Goal: Task Accomplishment & Management: Complete application form

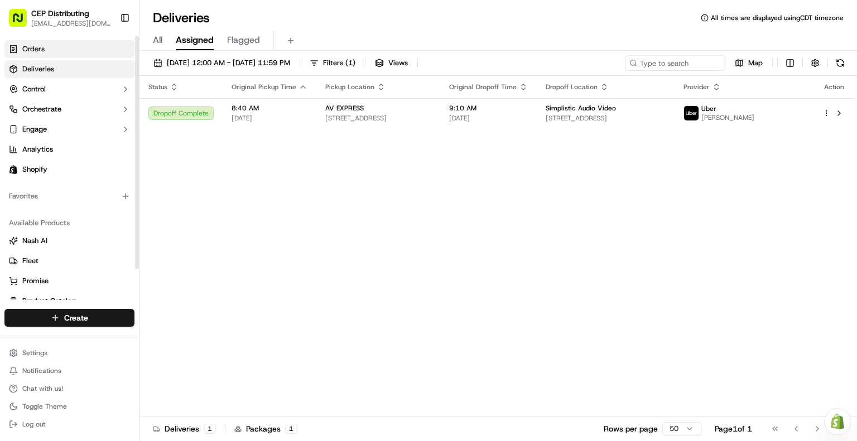
click at [64, 49] on link "Orders" at bounding box center [69, 49] width 130 height 18
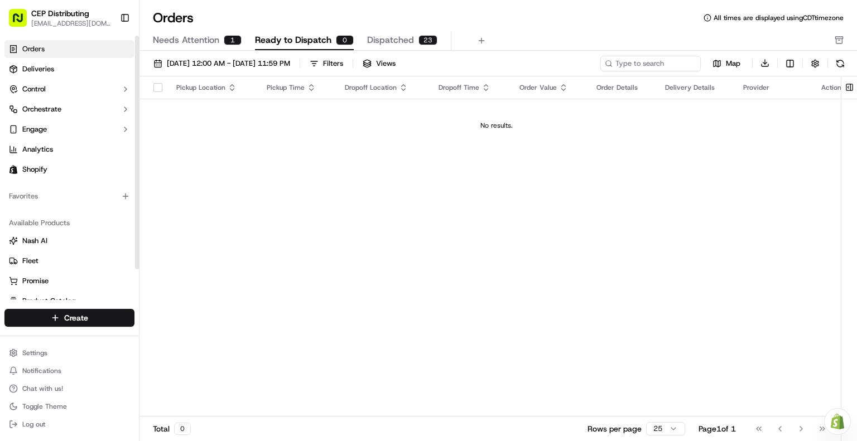
click at [85, 49] on link "Orders" at bounding box center [69, 49] width 130 height 18
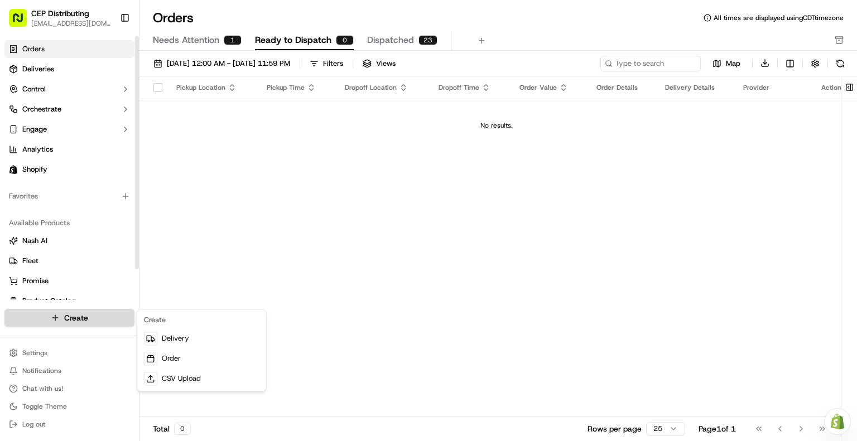
click at [65, 315] on html "CEP Distributing seniece@avexpress.net Toggle Sidebar Orders Deliveries Control…" at bounding box center [428, 220] width 857 height 441
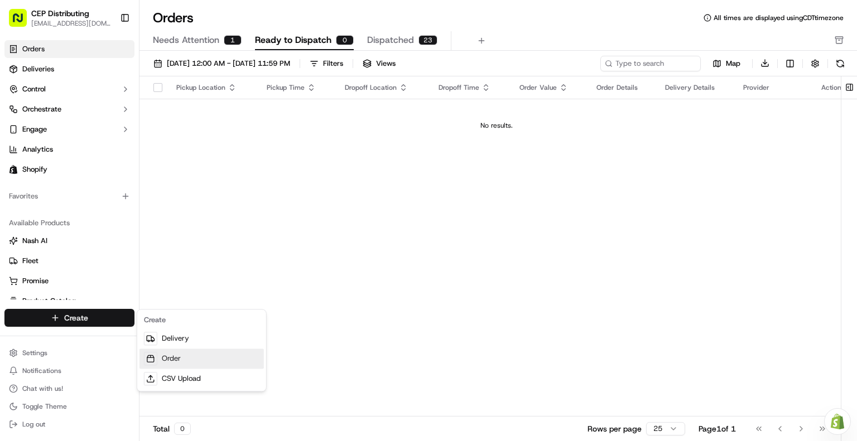
click at [176, 359] on link "Order" at bounding box center [201, 359] width 124 height 20
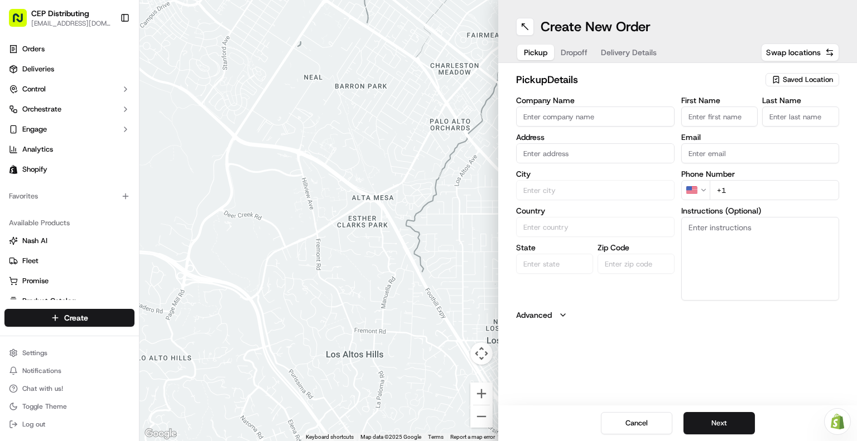
click at [602, 109] on input "Company Name" at bounding box center [595, 117] width 158 height 20
click at [593, 115] on input "Company Name" at bounding box center [595, 117] width 158 height 20
type input "a"
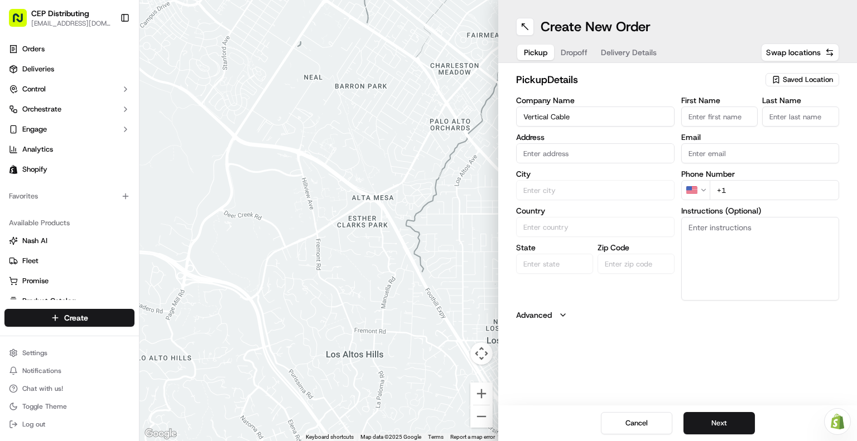
type input "Vertical Cable"
paste input "1Z7A6V200390919868"
type input "1Z7A6V200390919868"
drag, startPoint x: 610, startPoint y: 152, endPoint x: 154, endPoint y: 7, distance: 478.5
click at [224, 27] on div "← Move left → Move right ↑ Move up ↓ Move down + Zoom in - Zoom out Home Jump l…" at bounding box center [497, 220] width 717 height 441
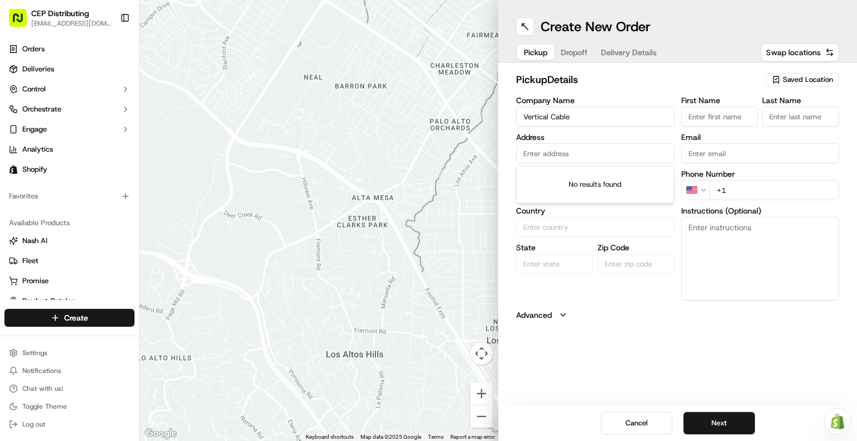
click at [574, 152] on input "text" at bounding box center [595, 153] width 158 height 20
paste input "4647 PINE TIMBERS ST STE 120"
click at [580, 178] on div "4647 Pine Timbers St ste 120, Houston, TX" at bounding box center [595, 176] width 153 height 17
type input "4647 Pine Timbers St Suite 120, Houston, TX 77041, USA"
type input "Houston"
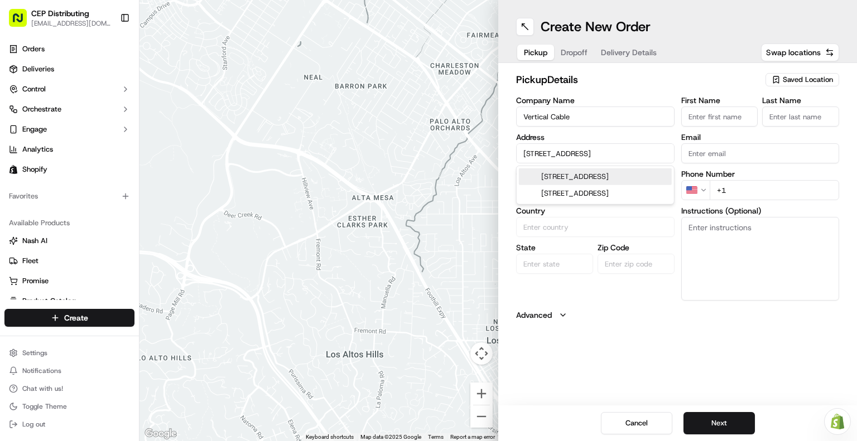
type input "United States"
type input "TX"
type input "77041"
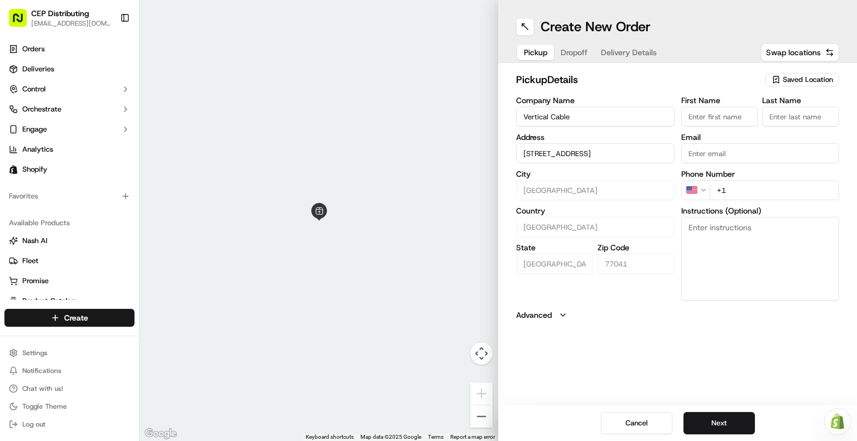
type input "4647 Pine Timbers St Suite 120, Houston, TX 77041, USA"
click at [721, 115] on input "First Name" at bounding box center [719, 117] width 77 height 20
type input "S"
type input "Jason"
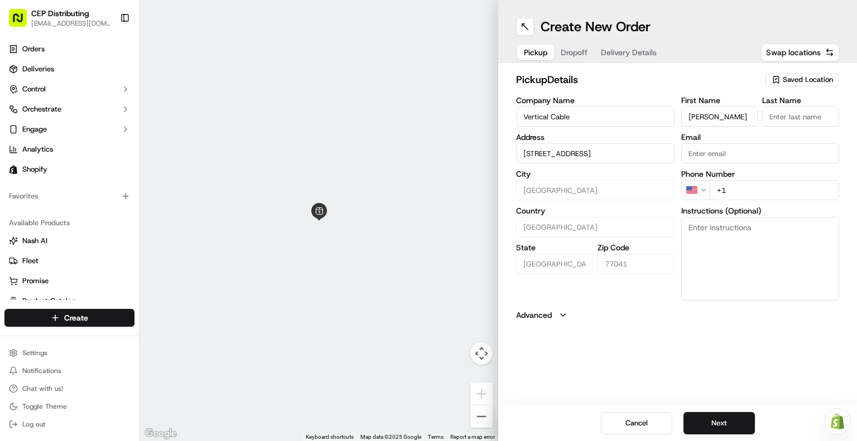
click at [795, 120] on input "Last Name" at bounding box center [800, 117] width 77 height 20
click at [788, 114] on input "Lun" at bounding box center [800, 117] width 77 height 20
type input "Lundell"
type input "seniece@avexpress.net"
click at [754, 189] on input "+1" at bounding box center [774, 190] width 130 height 20
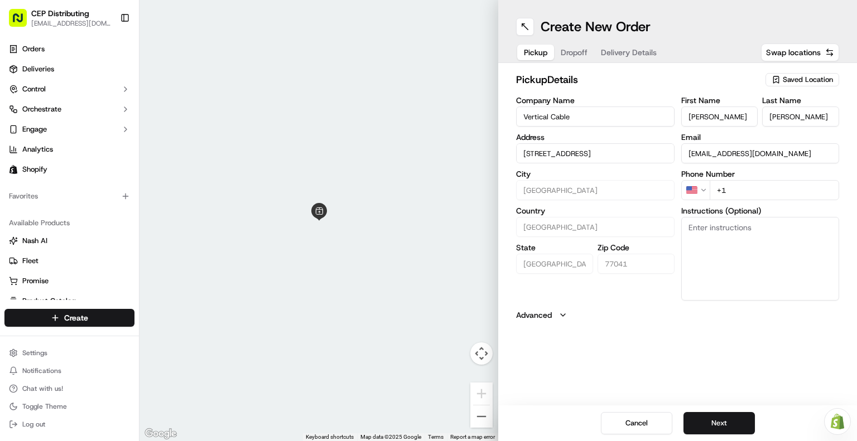
type input "+1 346 504 5922"
click at [711, 239] on textarea "Instructions (Optional)" at bounding box center [760, 259] width 158 height 84
paste textarea "4647 PINE TIMBERS ST STE 120"
click at [747, 236] on textarea "Order#" at bounding box center [760, 259] width 158 height 84
paste textarea "4647 PINE TIMBERS ST STE 120"
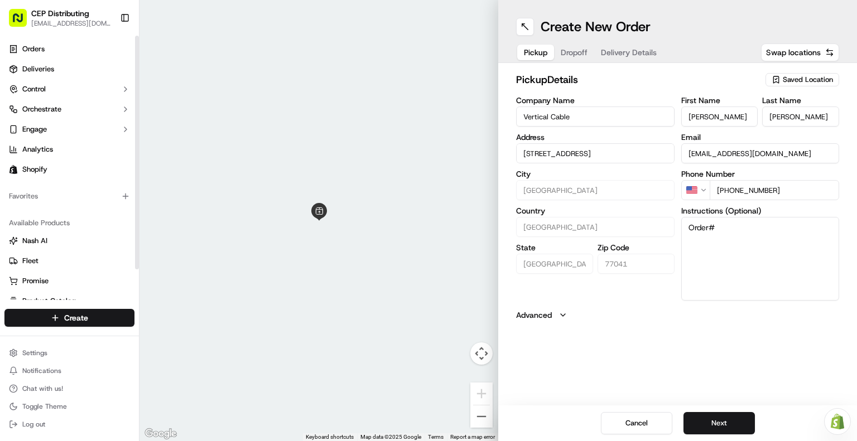
click at [722, 220] on textarea "Order#" at bounding box center [760, 259] width 158 height 84
paste textarea "4647 PINE TIMBERS ST STE 120"
type textarea "Order# 1230242 (24ea model 351-V2613/BK"
click at [721, 427] on button "Next" at bounding box center [718, 423] width 71 height 22
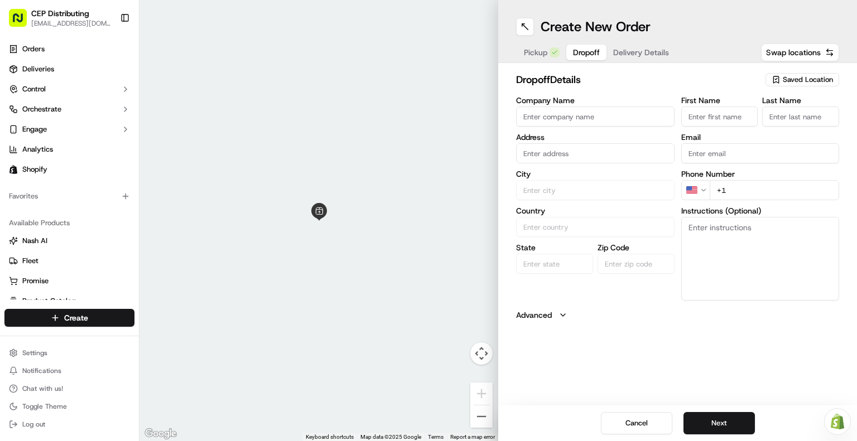
click at [580, 118] on input "Company Name" at bounding box center [595, 117] width 158 height 20
type input "AV EXPRESS"
type input "8720 Westpark Dr B, Houston, TX 77063, USA"
type input "Seniece"
type input "Jetson"
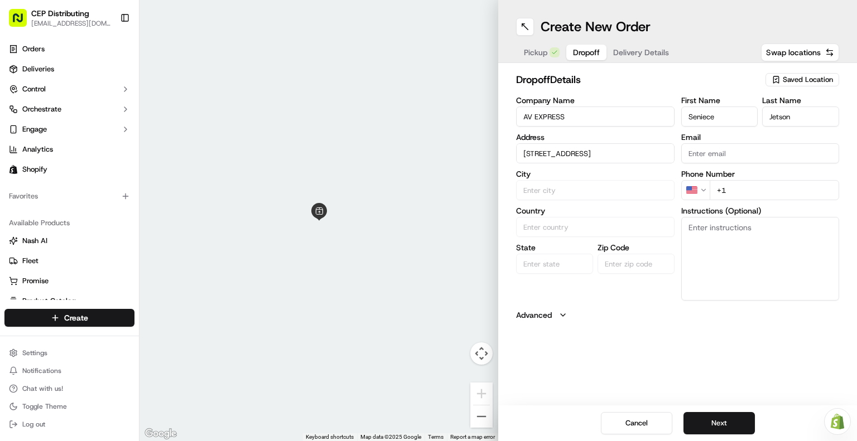
type input "seniece@avexpress.net"
click at [610, 180] on div "8720 Westpark Dr b, Houston, TX 77063, USA" at bounding box center [595, 176] width 153 height 17
type input "8720 Westpark Dr B, Houston, TX 77063, USA"
type input "Houston"
type input "United States"
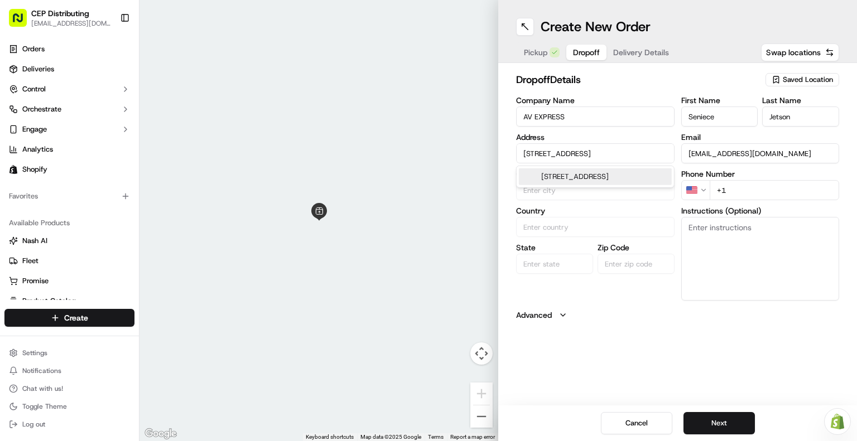
type input "TX"
type input "77063"
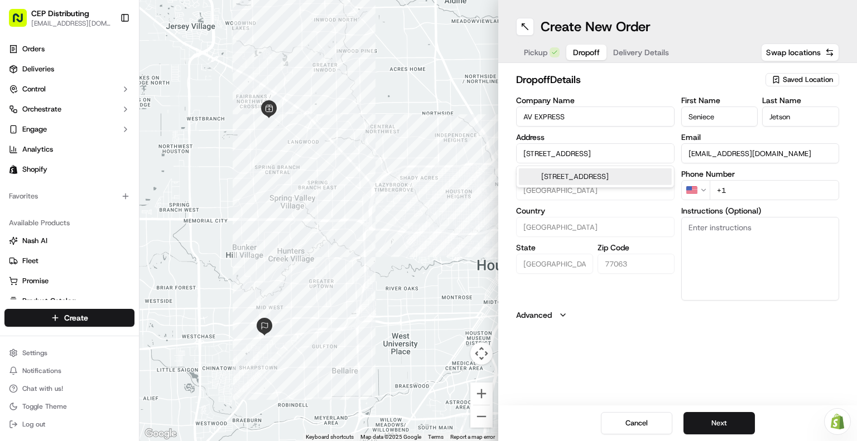
scroll to position [0, 12]
drag, startPoint x: 523, startPoint y: 153, endPoint x: 829, endPoint y: 185, distance: 307.8
click at [829, 185] on div "Company Name AV EXPRESS Address 8720 Westpark Dr B, Houston, TX 77063, USA City…" at bounding box center [677, 198] width 323 height 204
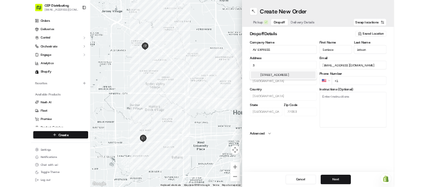
scroll to position [0, 0]
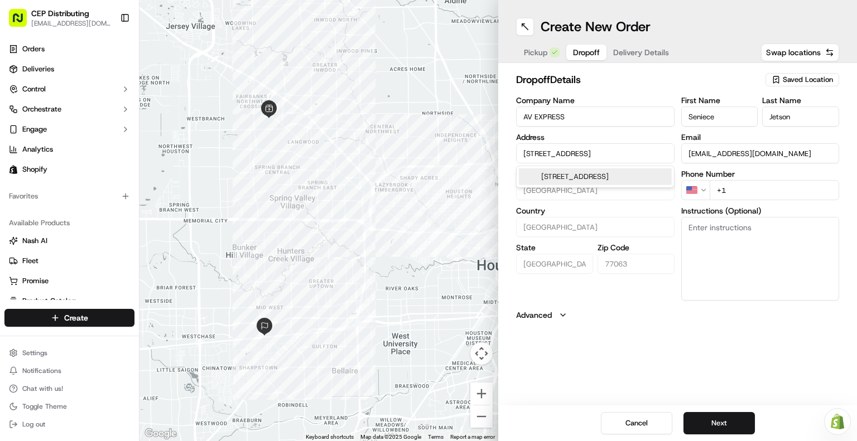
click at [642, 182] on div "3918 Dunvale Road, Houston, TX" at bounding box center [595, 176] width 153 height 17
type input "3918 Dunvale Rd, Houston, TX 77063, USA"
click at [756, 194] on input "+1" at bounding box center [774, 190] width 130 height 20
type input "+1 346 504 5922"
click at [741, 240] on textarea "Instructions (Optional)" at bounding box center [760, 259] width 158 height 84
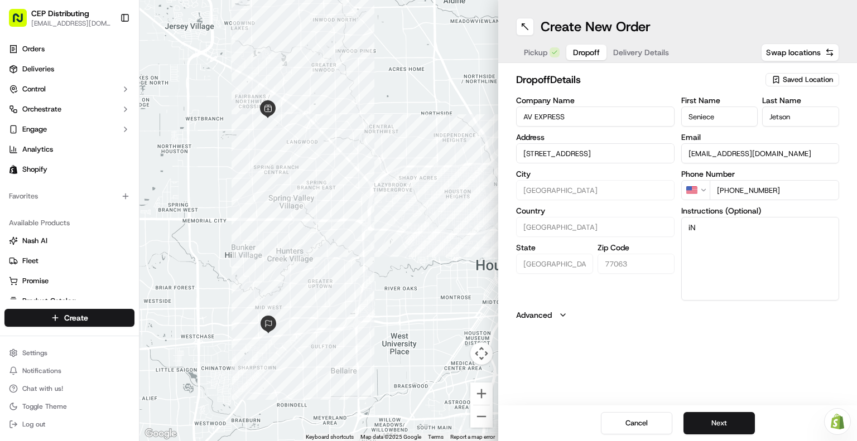
type textarea "i"
type textarea "Inside Delivery contact 3465045922"
click at [745, 426] on button "Next" at bounding box center [718, 423] width 71 height 22
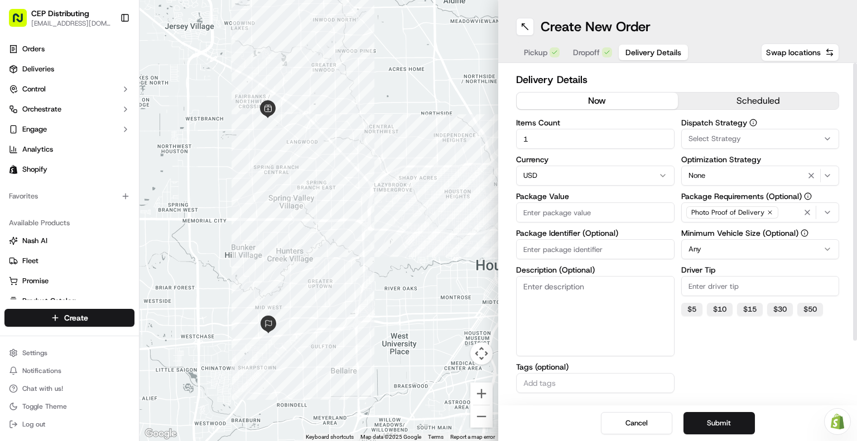
click at [587, 215] on input "Package Value" at bounding box center [595, 212] width 158 height 20
drag, startPoint x: 552, startPoint y: 210, endPoint x: 416, endPoint y: 179, distance: 139.6
click at [422, 180] on div "← Move left → Move right ↑ Move up ↓ Move down + Zoom in - Zoom out Home Jump l…" at bounding box center [497, 220] width 717 height 441
type input "50.00"
click at [540, 248] on input "Package Identifier (Optional)" at bounding box center [595, 249] width 158 height 20
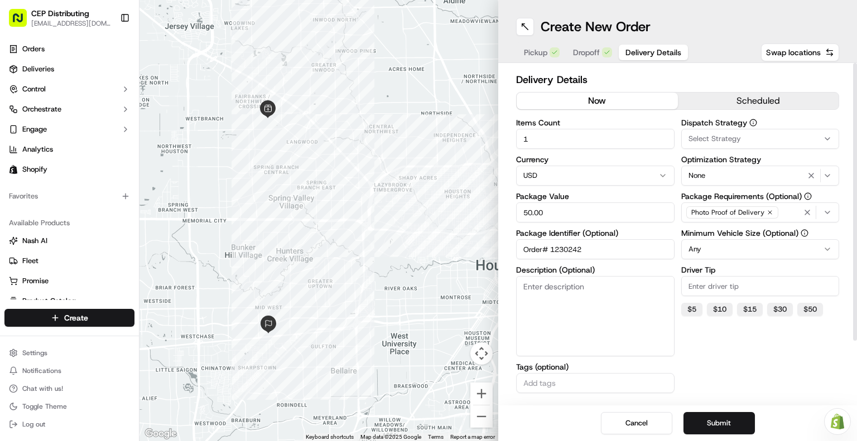
type input "Order# 1230242"
click at [722, 141] on span "Select Strategy" at bounding box center [714, 139] width 52 height 10
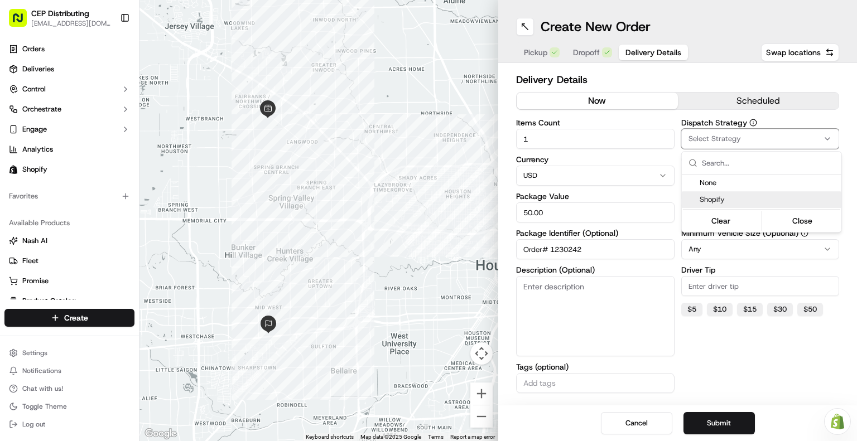
click at [725, 196] on span "Shopify" at bounding box center [767, 200] width 137 height 10
click at [742, 356] on html "CEP Distributing seniece@avexpress.net Toggle Sidebar Orders Deliveries Control…" at bounding box center [428, 220] width 857 height 441
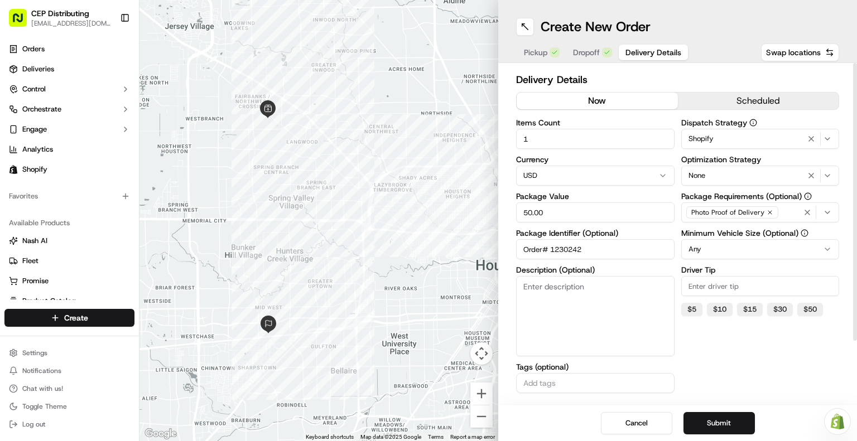
click at [790, 214] on div "Photo Proof of Delivery" at bounding box center [760, 212] width 153 height 17
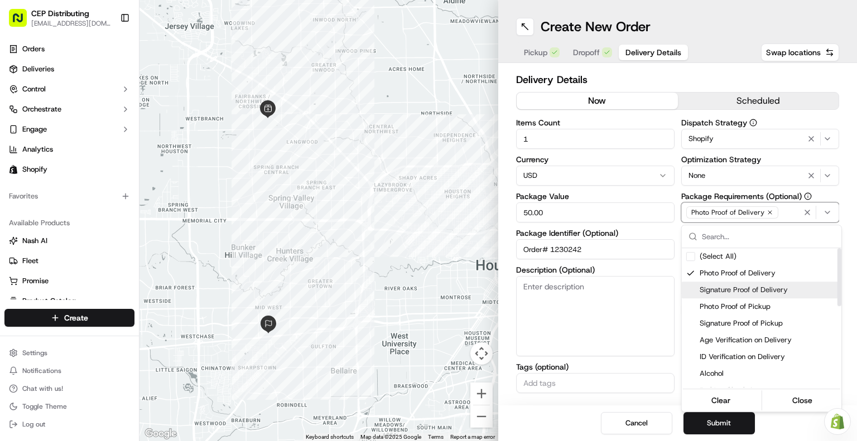
click at [739, 291] on span "Signature Proof of Delivery" at bounding box center [767, 290] width 137 height 10
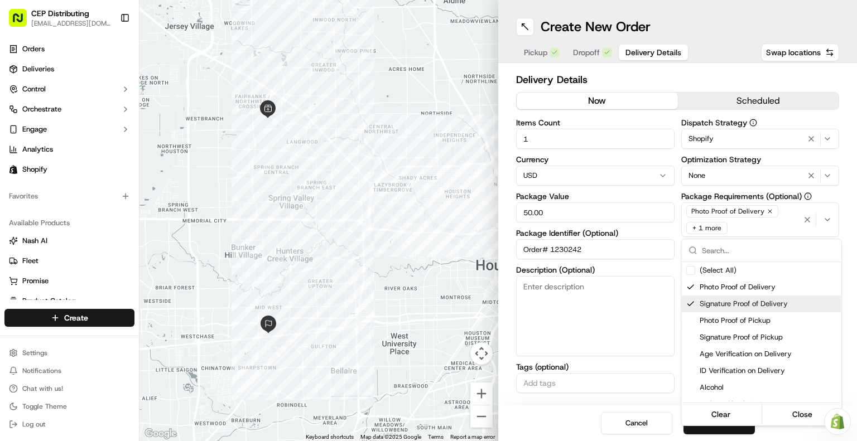
click at [703, 78] on html "CEP Distributing seniece@avexpress.net Toggle Sidebar Orders Deliveries Control…" at bounding box center [428, 220] width 857 height 441
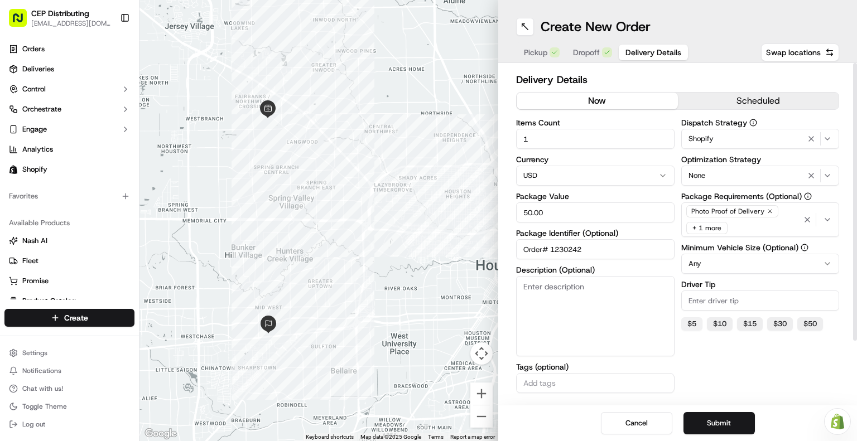
click at [690, 328] on button "$ 5" at bounding box center [691, 323] width 21 height 13
type input "5"
click at [723, 424] on button "Submit" at bounding box center [718, 423] width 71 height 22
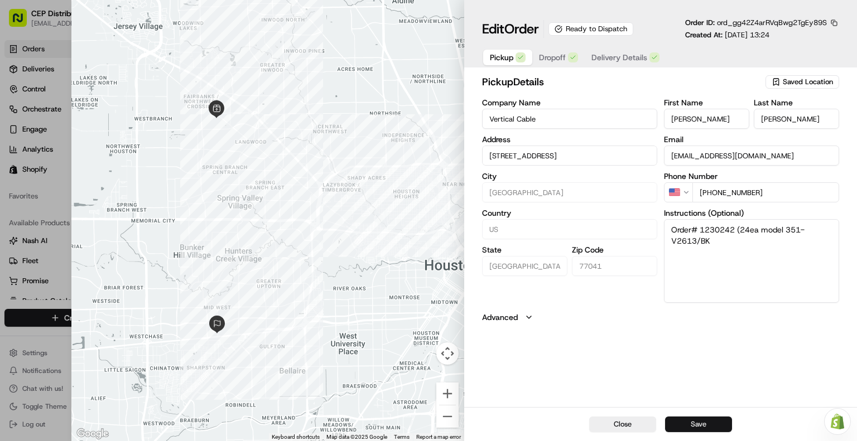
click at [719, 423] on button "Save" at bounding box center [698, 425] width 67 height 16
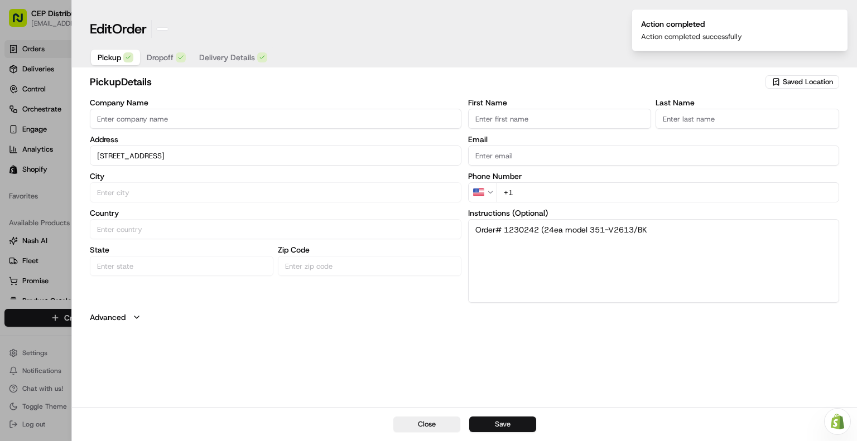
type input "+1"
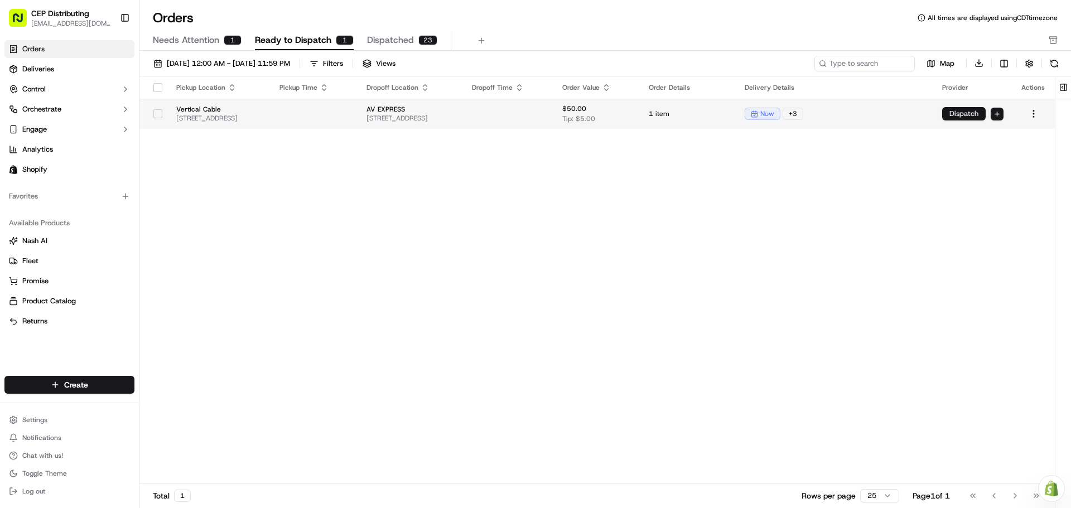
click at [856, 112] on button "Dispatch" at bounding box center [964, 113] width 44 height 13
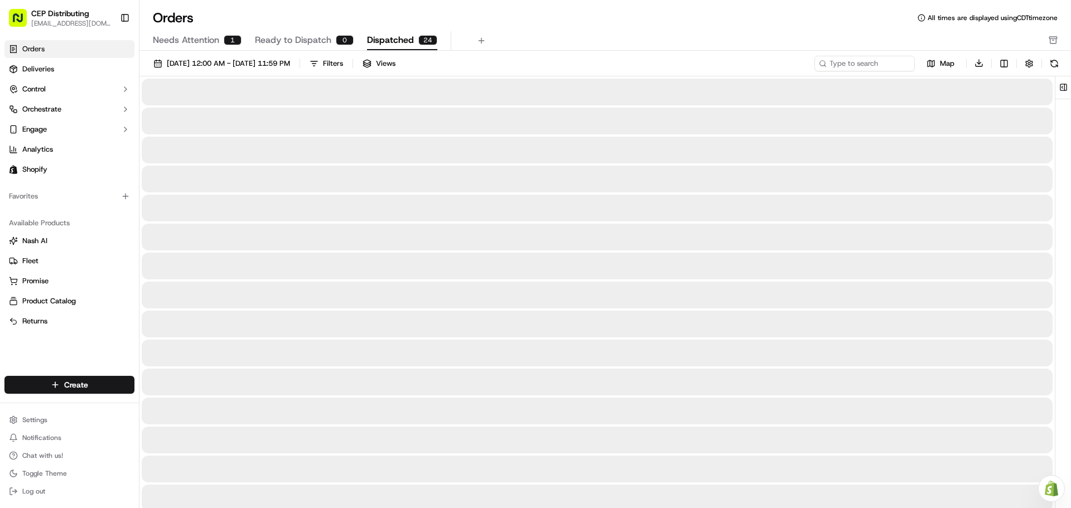
click at [382, 39] on span "Dispatched" at bounding box center [390, 39] width 47 height 13
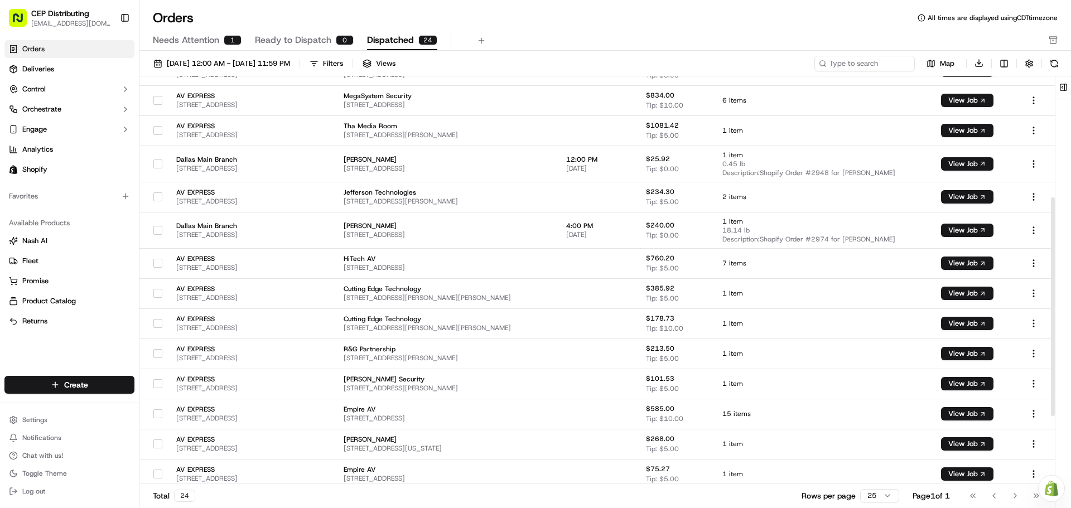
scroll to position [350, 0]
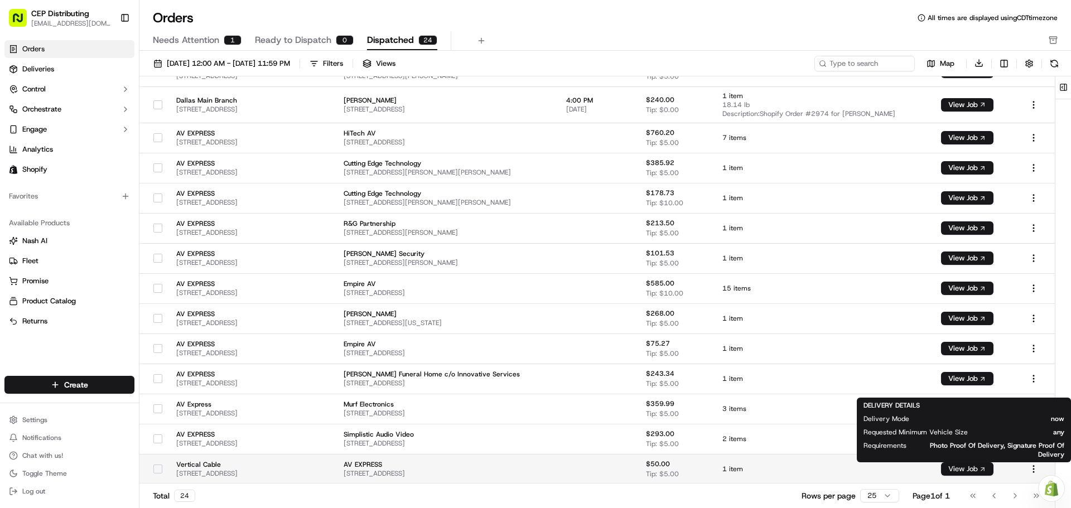
click at [856, 441] on button "View Job" at bounding box center [967, 468] width 52 height 13
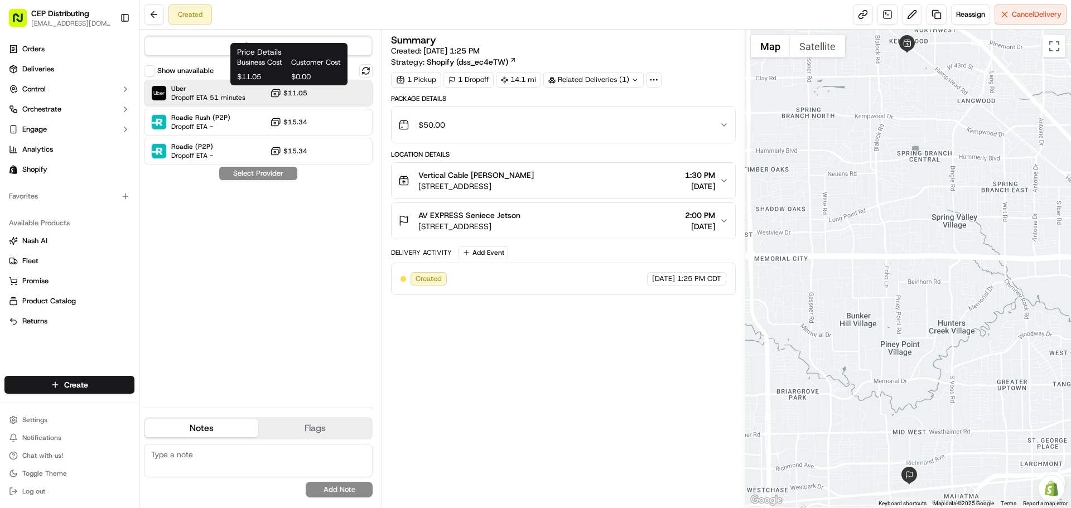
click at [301, 94] on span "$11.05" at bounding box center [295, 93] width 24 height 9
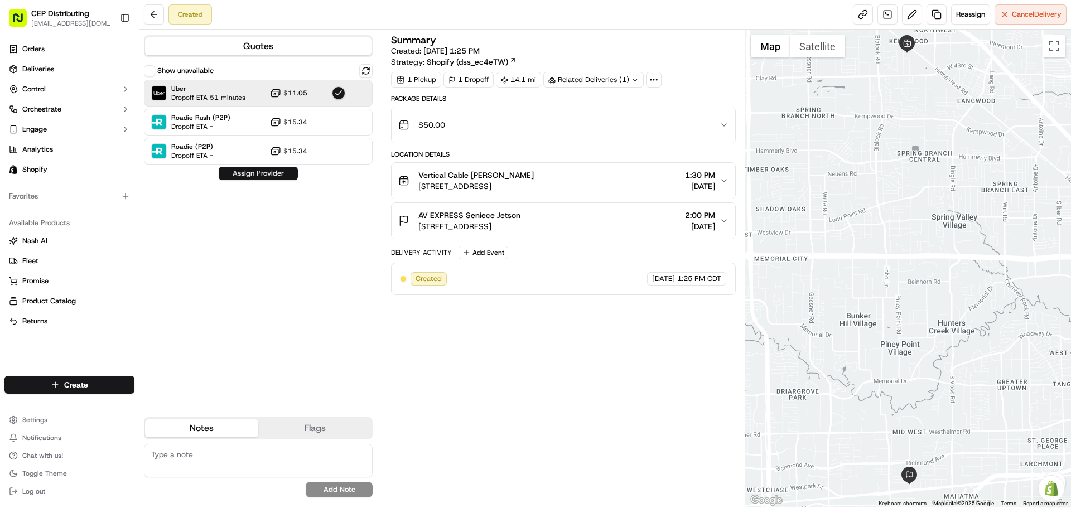
click at [248, 176] on button "Assign Provider" at bounding box center [258, 173] width 79 height 13
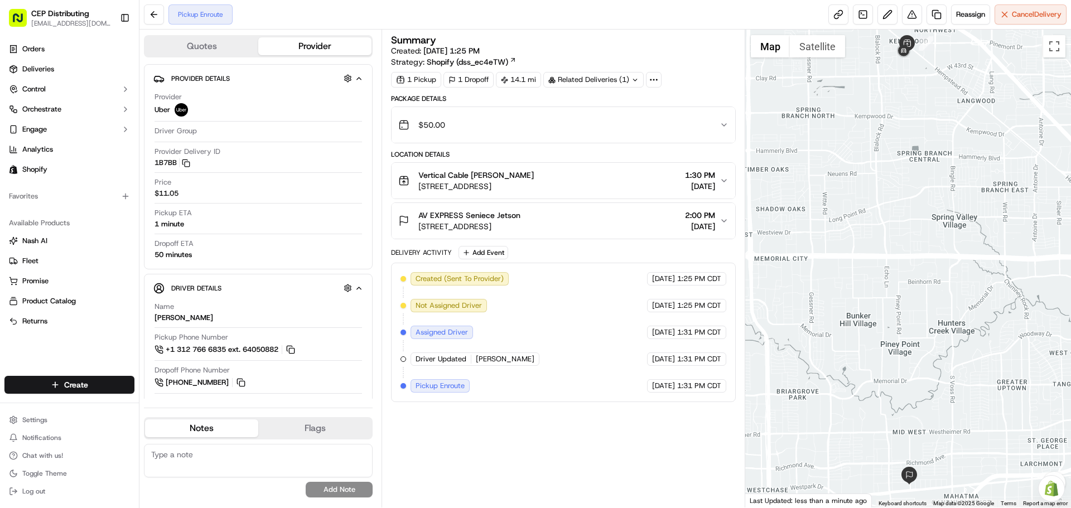
click at [716, 129] on div "$50.00" at bounding box center [558, 125] width 321 height 22
